Goal: Transaction & Acquisition: Purchase product/service

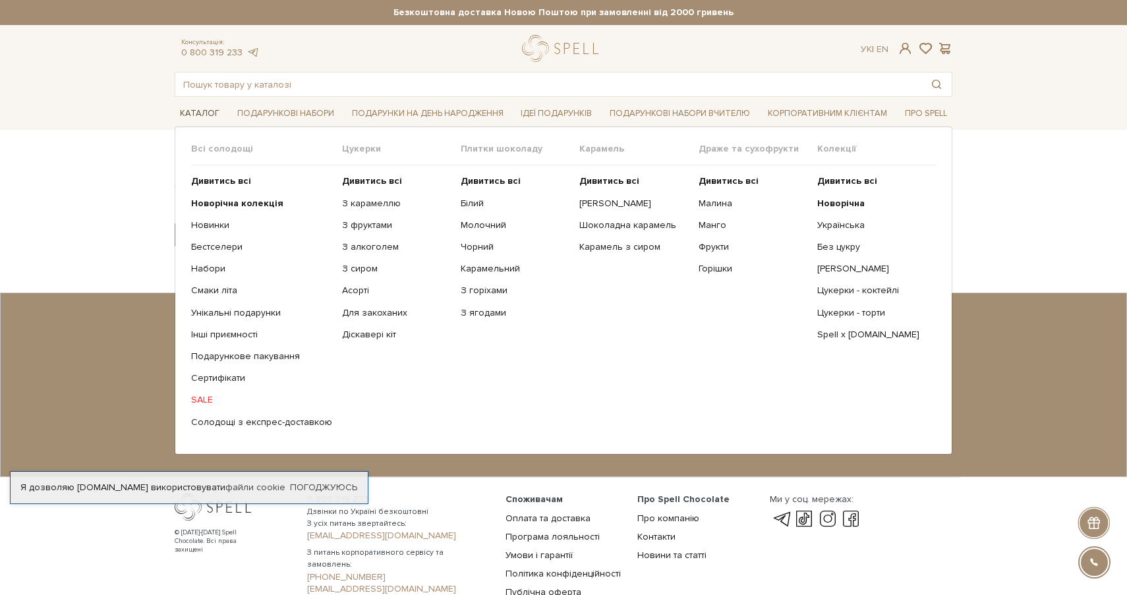
click at [192, 115] on link "Каталог" at bounding box center [200, 113] width 50 height 20
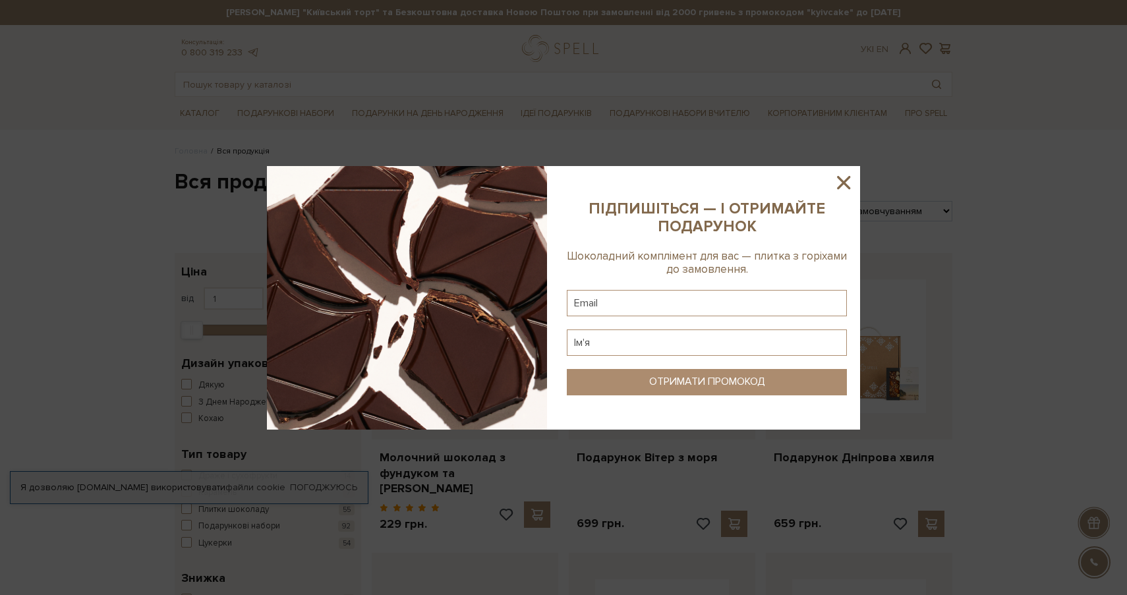
click at [839, 182] on icon at bounding box center [843, 182] width 22 height 22
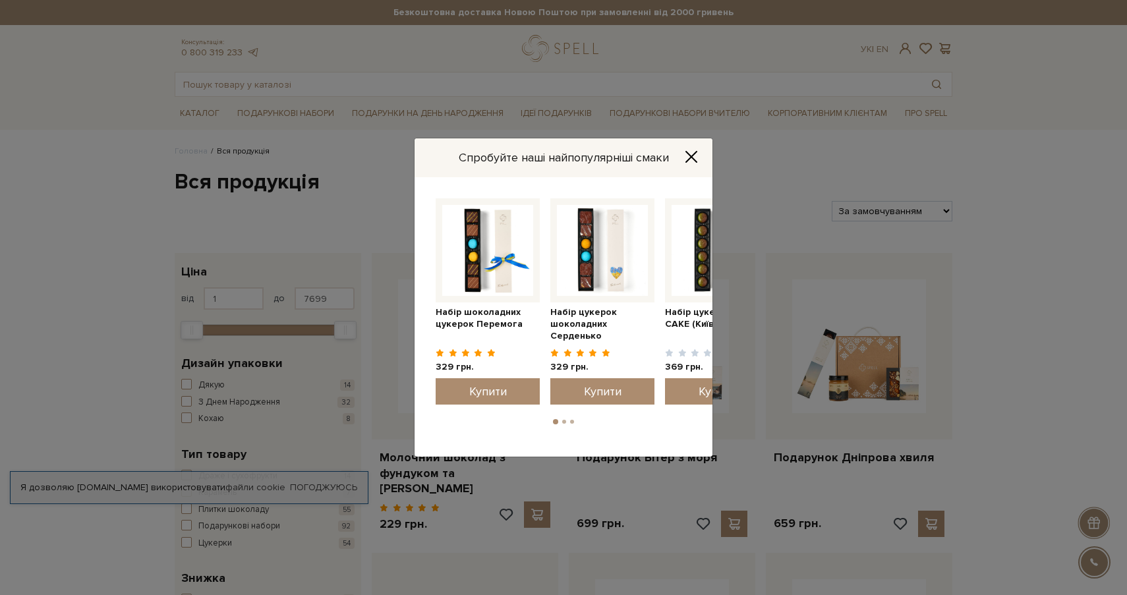
click at [691, 161] on icon "Close" at bounding box center [691, 156] width 13 height 13
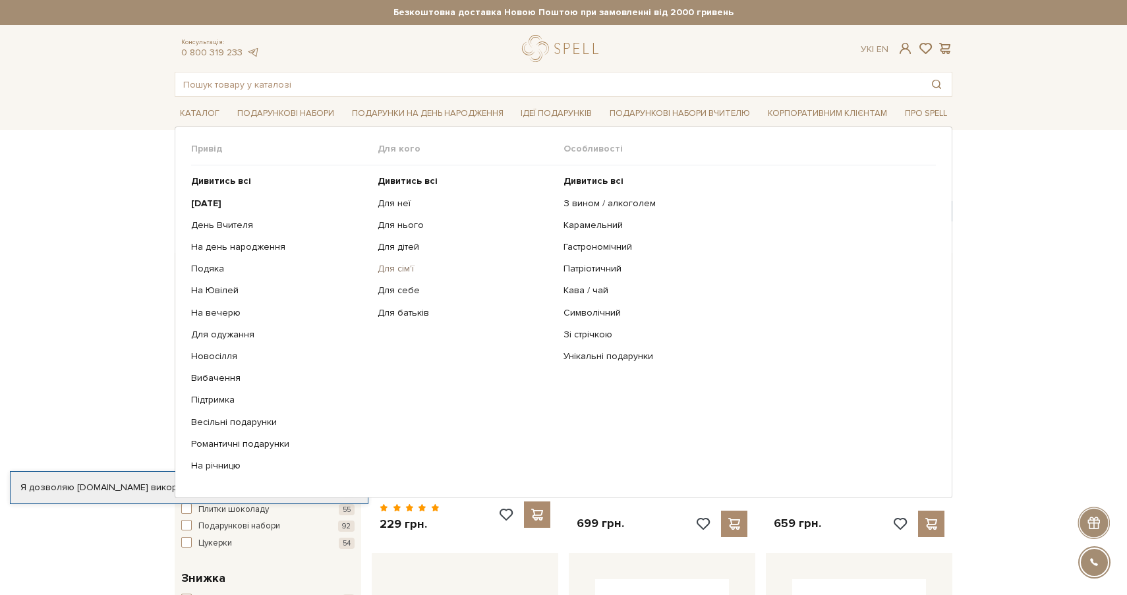
click at [396, 270] on link "Для сім'ї" at bounding box center [466, 269] width 177 height 12
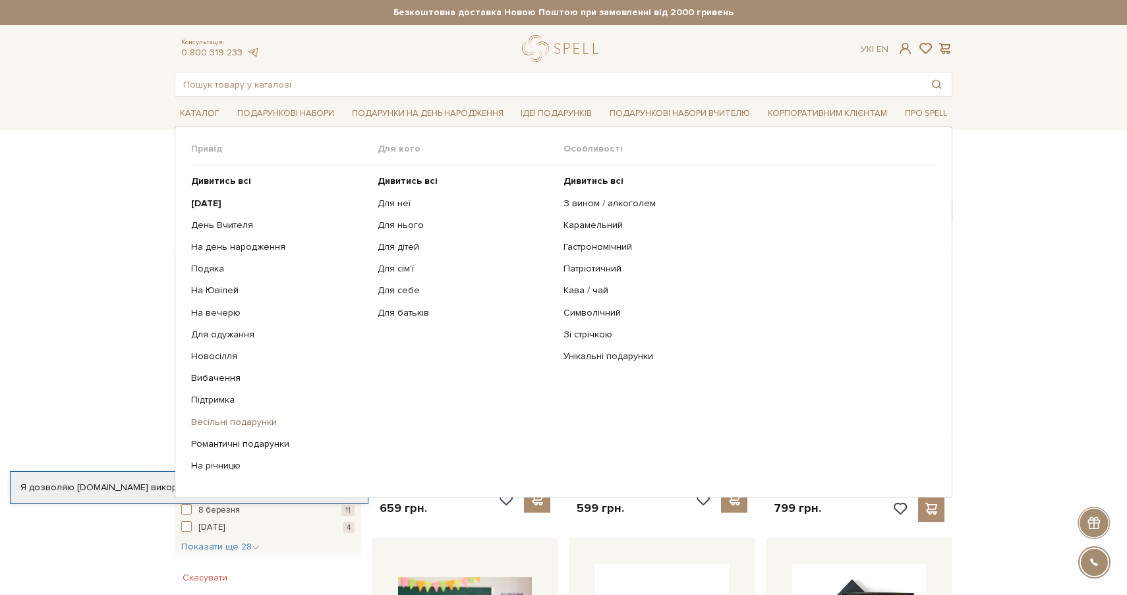
click at [232, 425] on link "Весільні подарунки" at bounding box center [279, 423] width 177 height 12
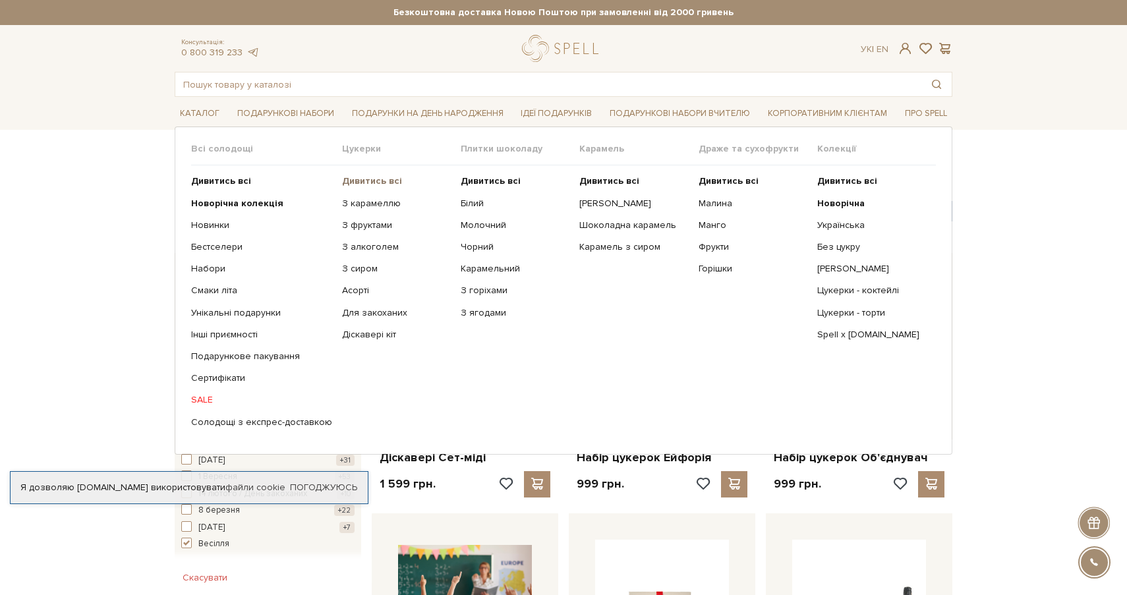
click at [361, 179] on b "Дивитись всі" at bounding box center [372, 180] width 60 height 11
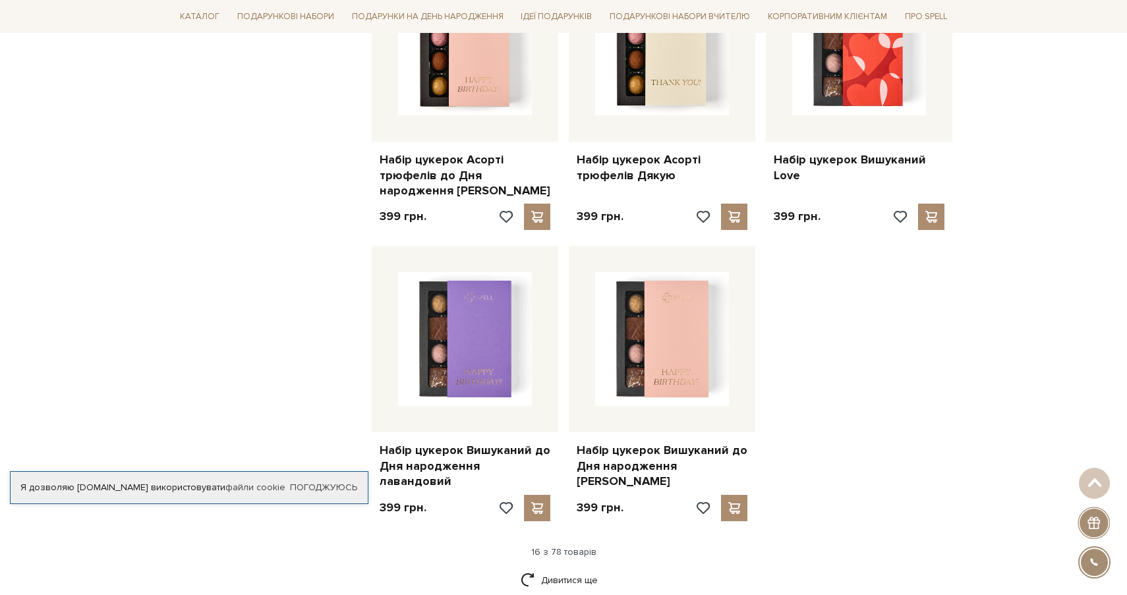
scroll to position [1455, 0]
click at [556, 569] on link "Дивитися ще" at bounding box center [564, 579] width 86 height 23
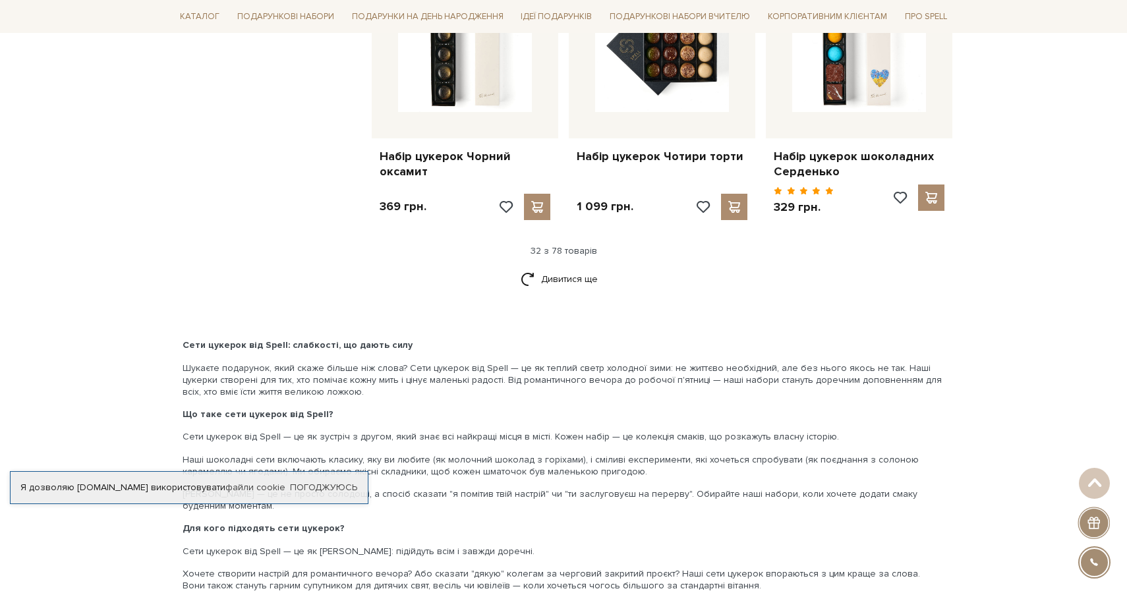
scroll to position [3178, 0]
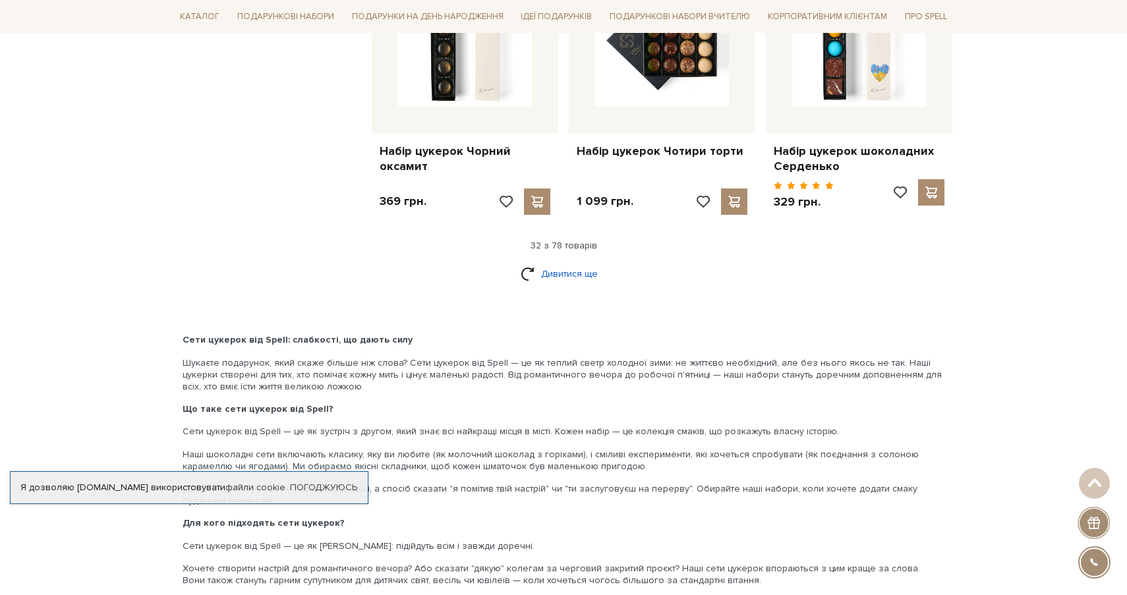
click at [581, 262] on link "Дивитися ще" at bounding box center [564, 273] width 86 height 23
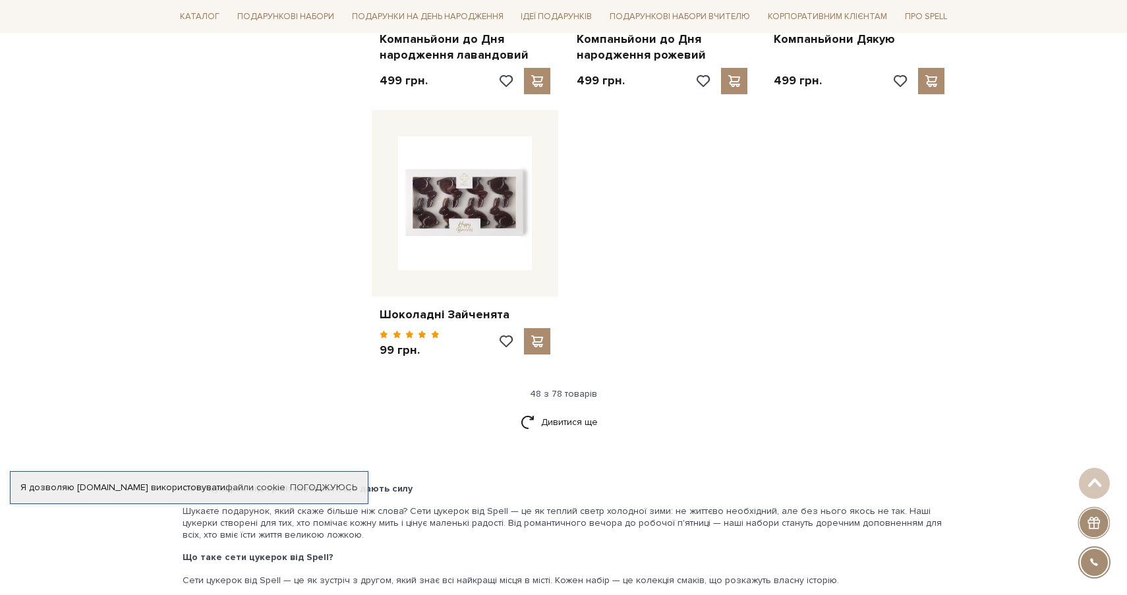
scroll to position [4708, 0]
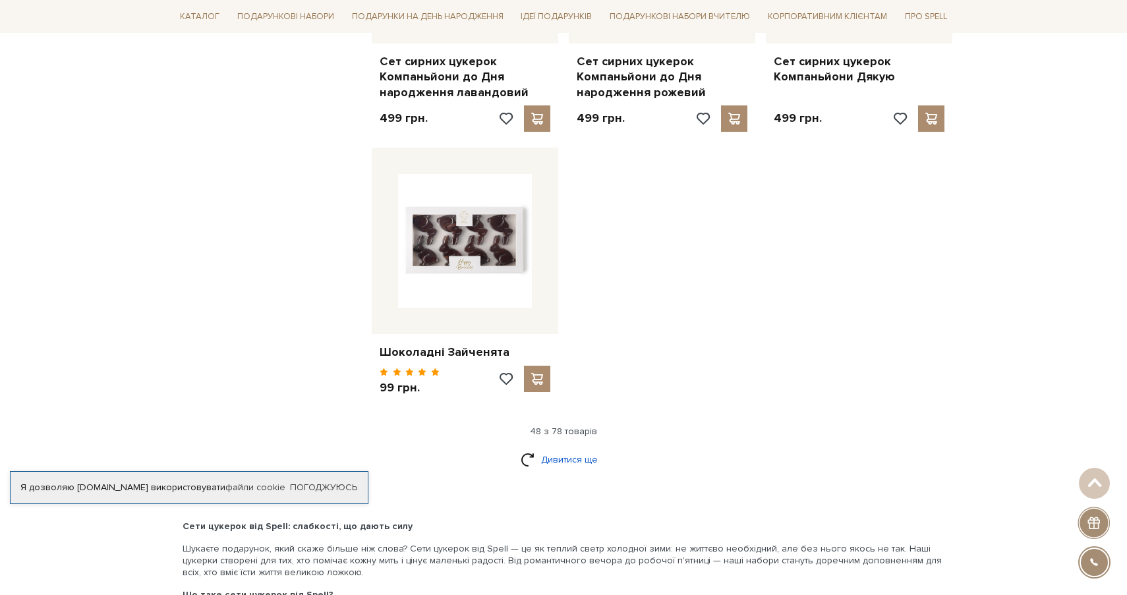
click at [564, 448] on link "Дивитися ще" at bounding box center [564, 459] width 86 height 23
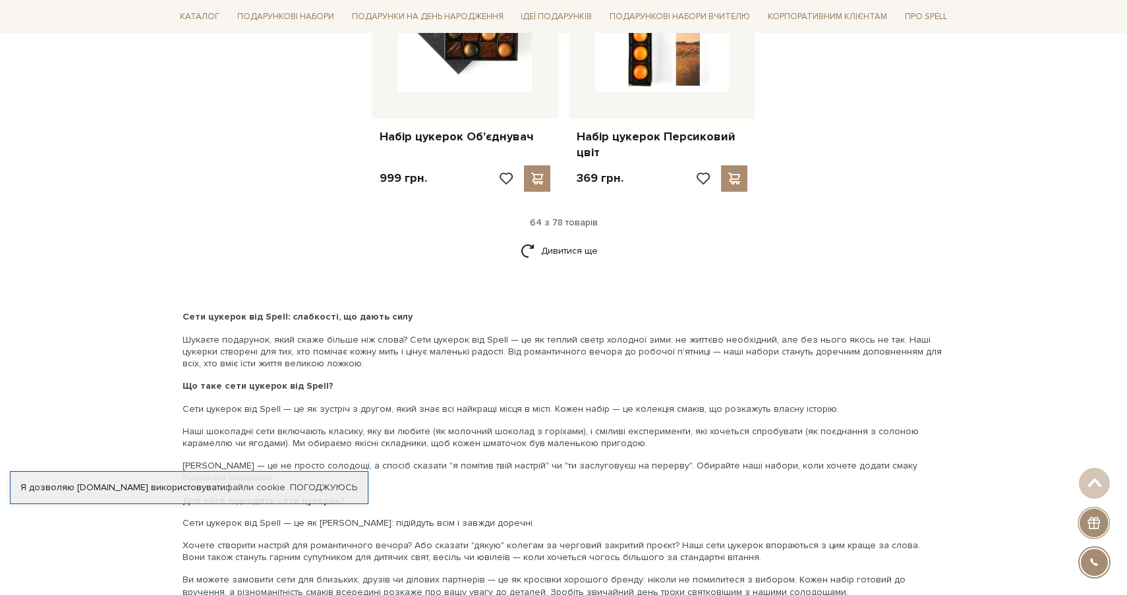
scroll to position [6345, 0]
click at [553, 240] on link "Дивитися ще" at bounding box center [564, 251] width 86 height 23
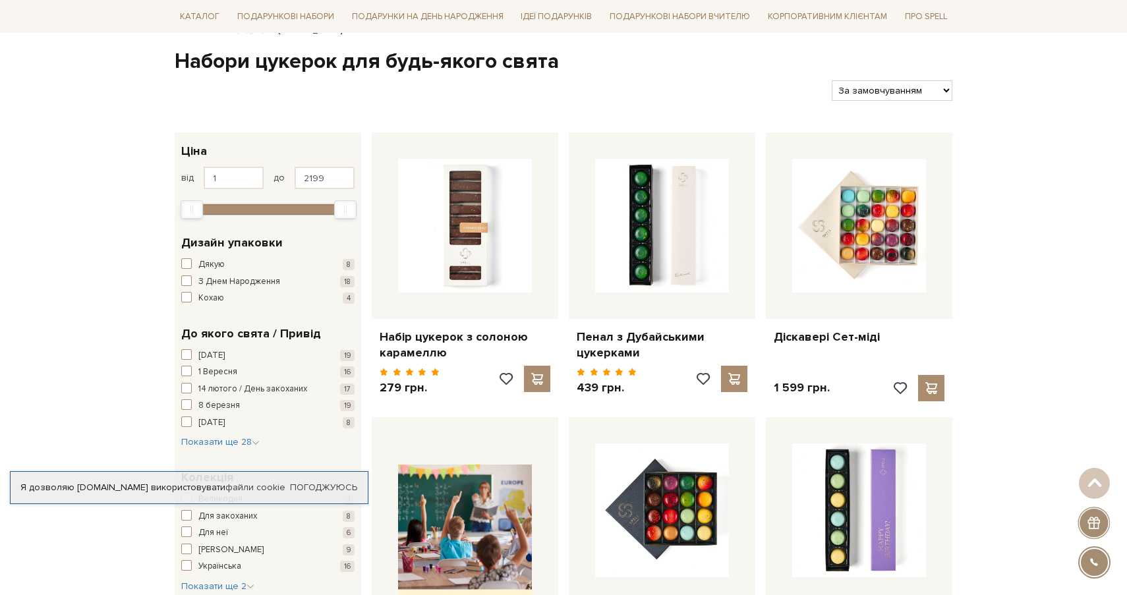
scroll to position [113, 0]
